Goal: Transaction & Acquisition: Purchase product/service

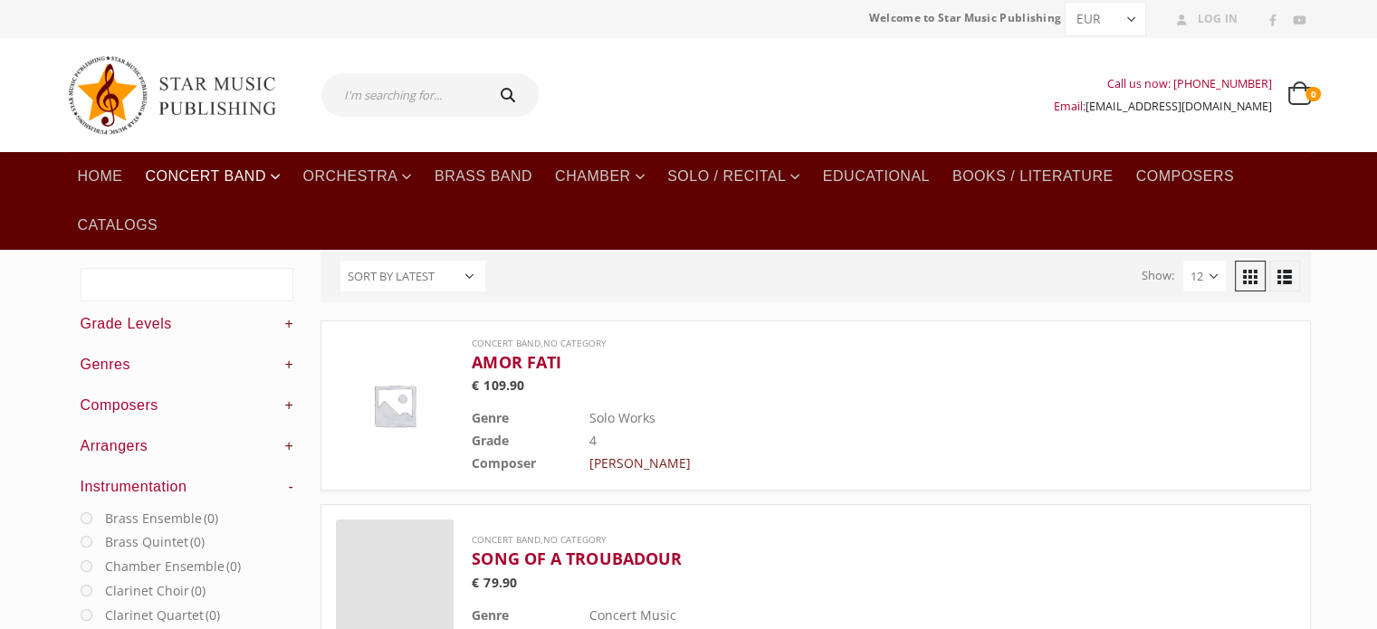
click at [406, 102] on input "text" at bounding box center [401, 94] width 160 height 43
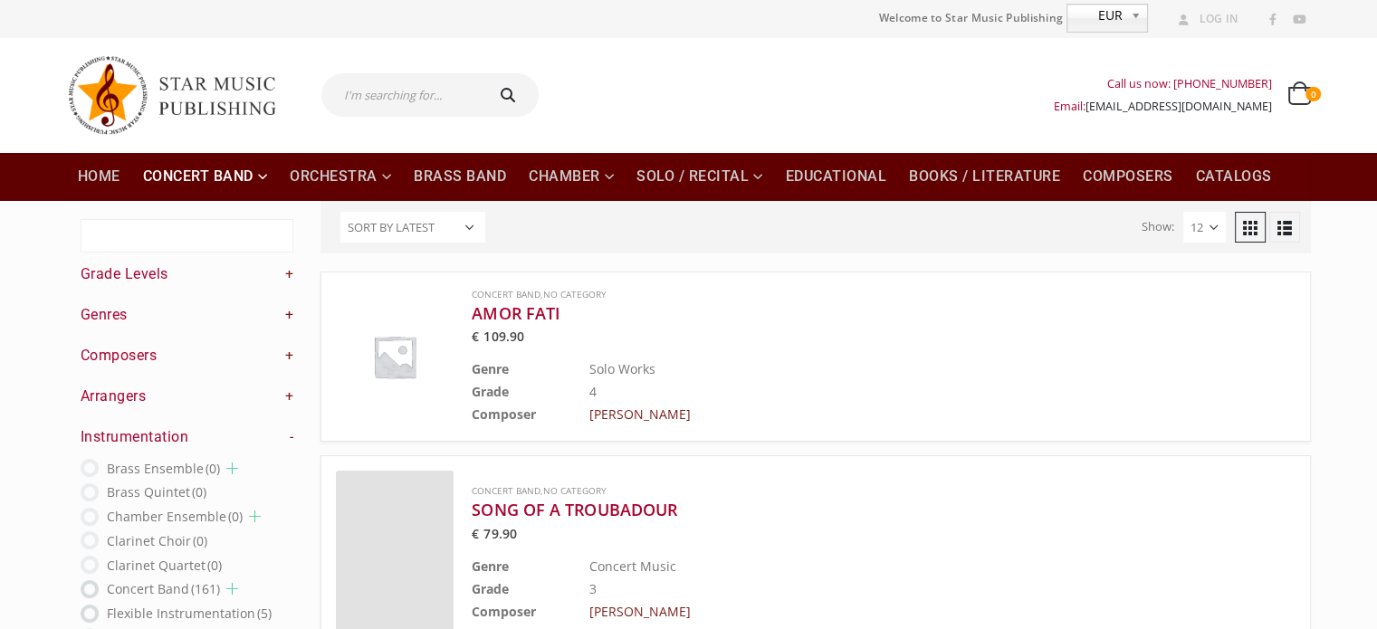
paste input "[PERSON_NAME] Cap [PERSON_NAME]. [GEOGRAPHIC_DATA]"
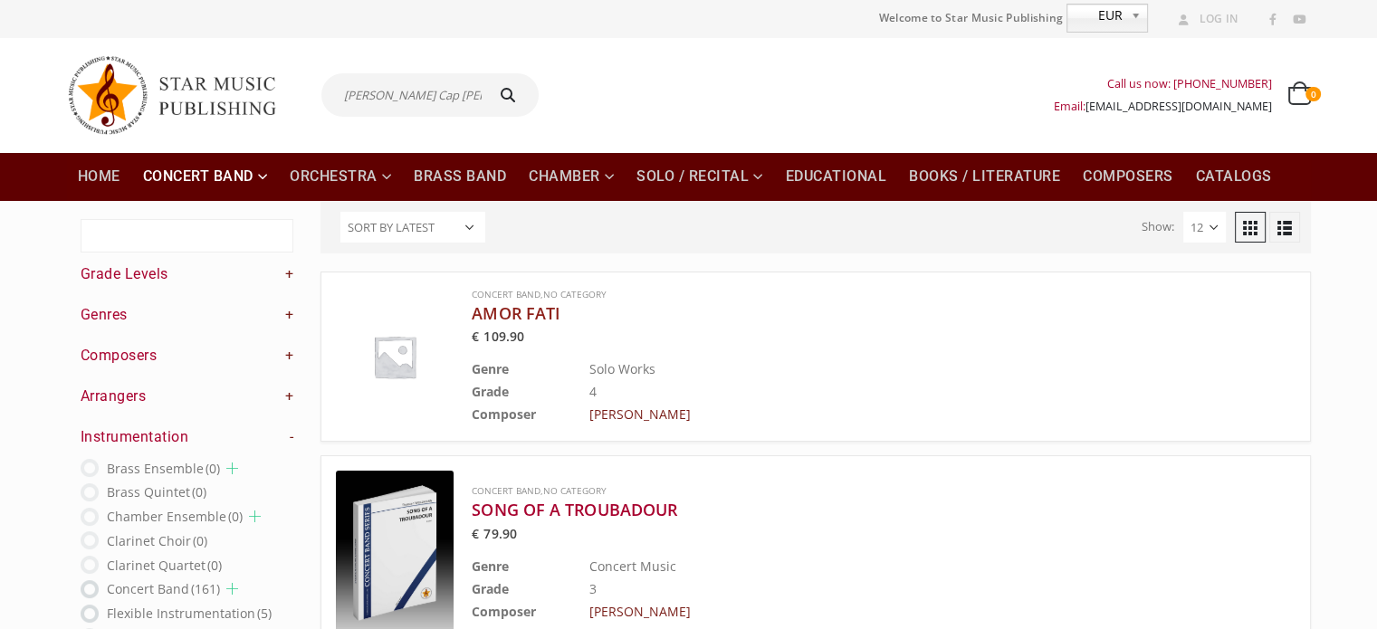
scroll to position [0, 88]
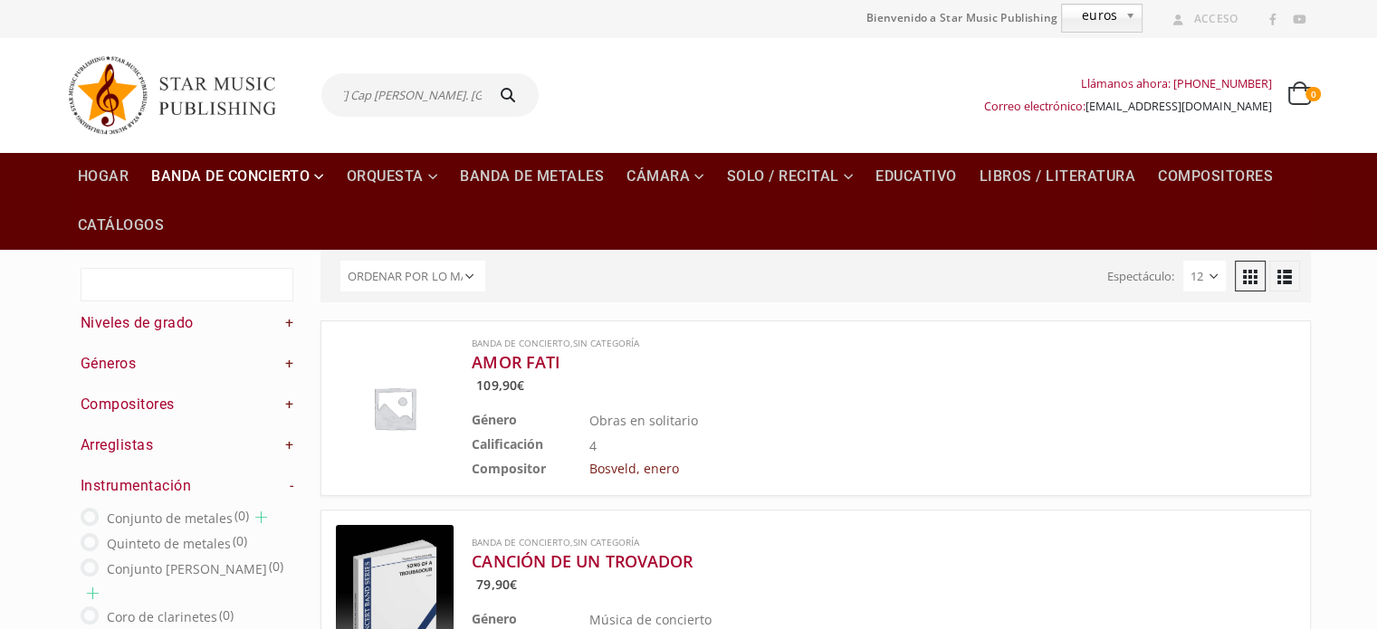
type input "[PERSON_NAME] Cap [PERSON_NAME]. [GEOGRAPHIC_DATA]"
click at [507, 90] on icon "submit" at bounding box center [508, 95] width 26 height 14
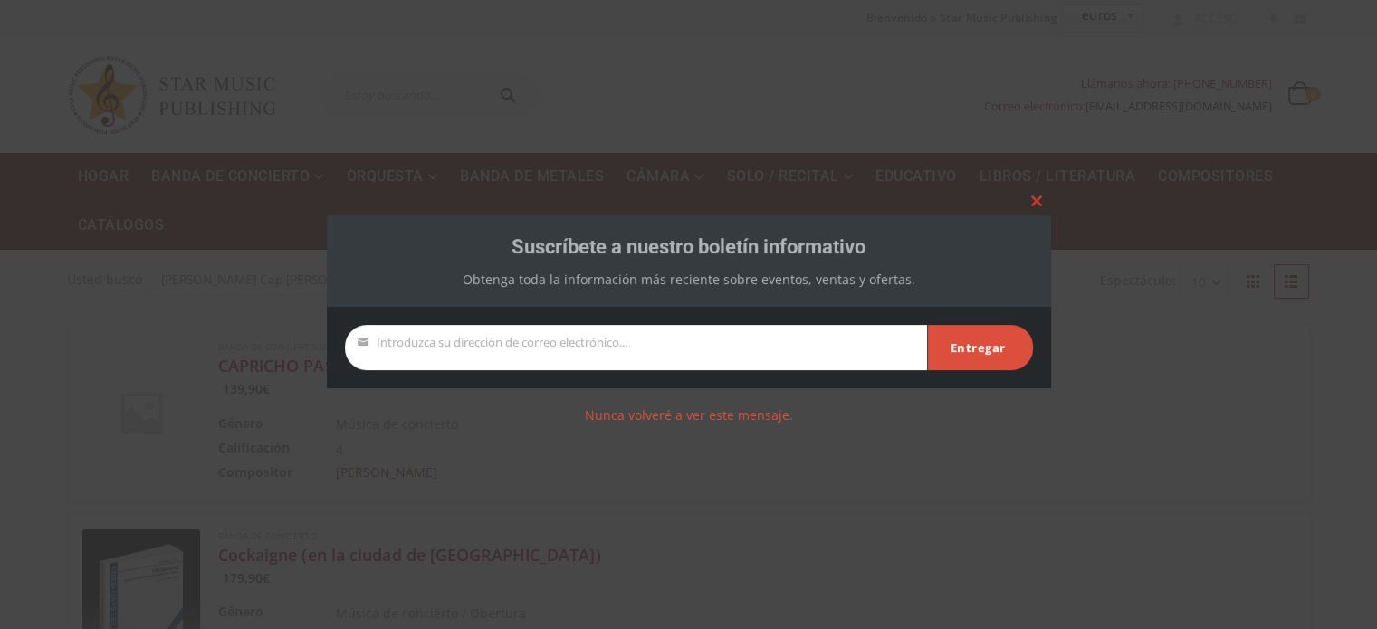
click at [1033, 193] on button "Cerrar este módulo" at bounding box center [1036, 201] width 29 height 29
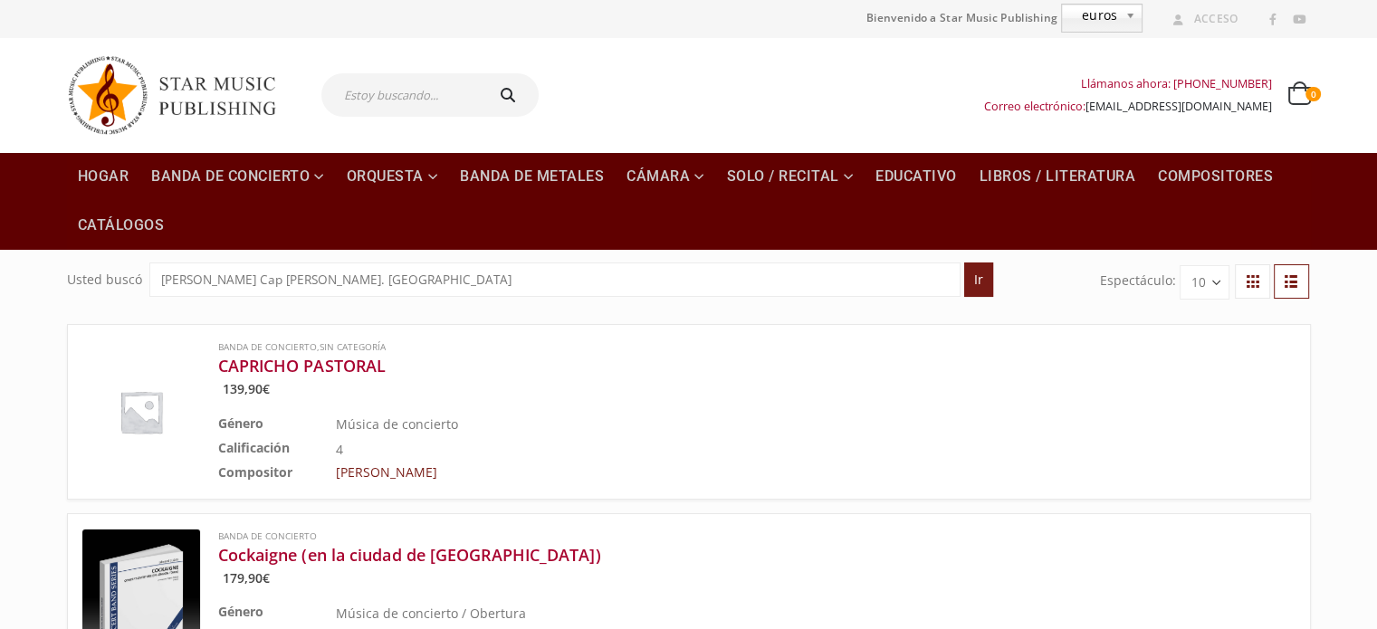
click at [384, 98] on input "text" at bounding box center [401, 94] width 160 height 43
paste input "[PERSON_NAME] Cap [PERSON_NAME]. [GEOGRAPHIC_DATA]"
type input "[PERSON_NAME] Cap [PERSON_NAME]. [GEOGRAPHIC_DATA]"
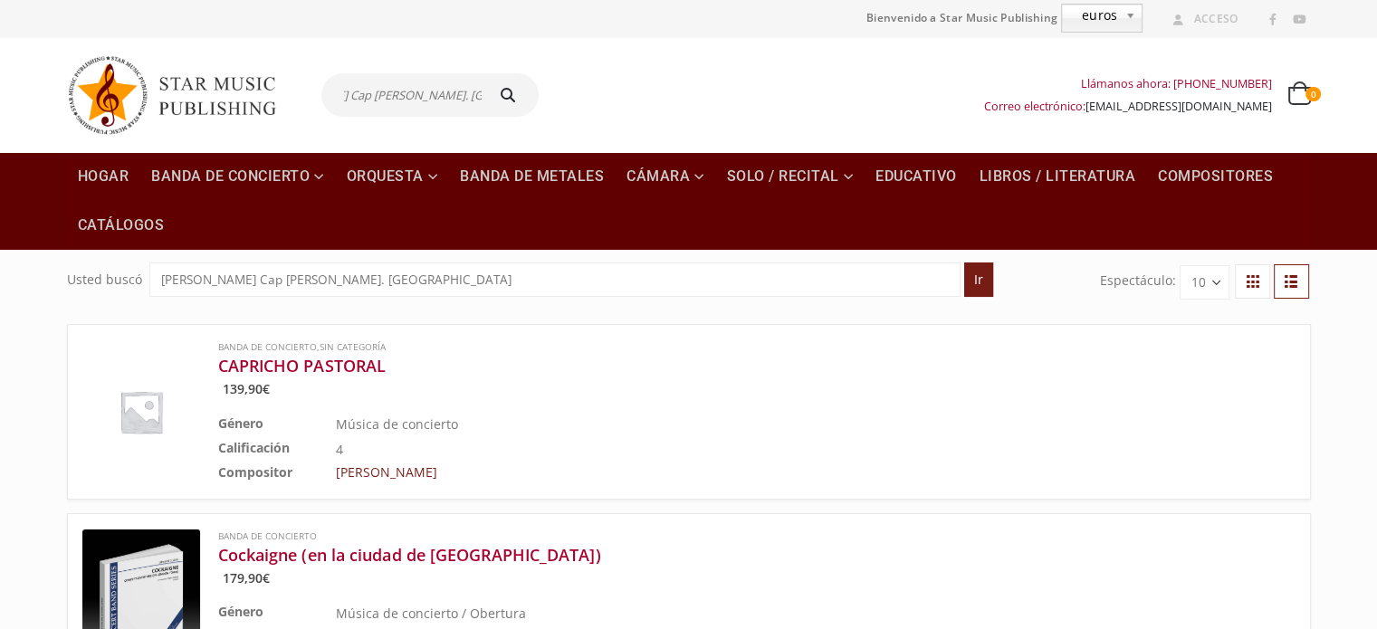
click at [503, 93] on icon "submit" at bounding box center [508, 95] width 26 height 14
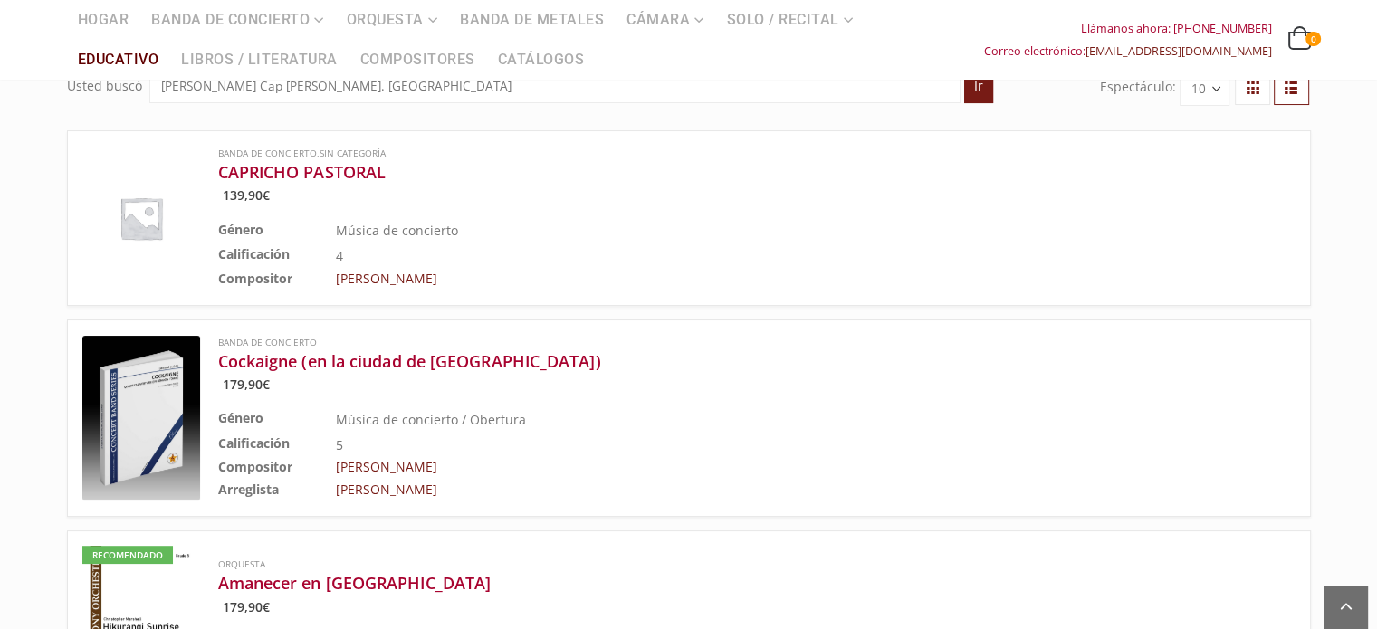
scroll to position [181, 0]
